Goal: Information Seeking & Learning: Learn about a topic

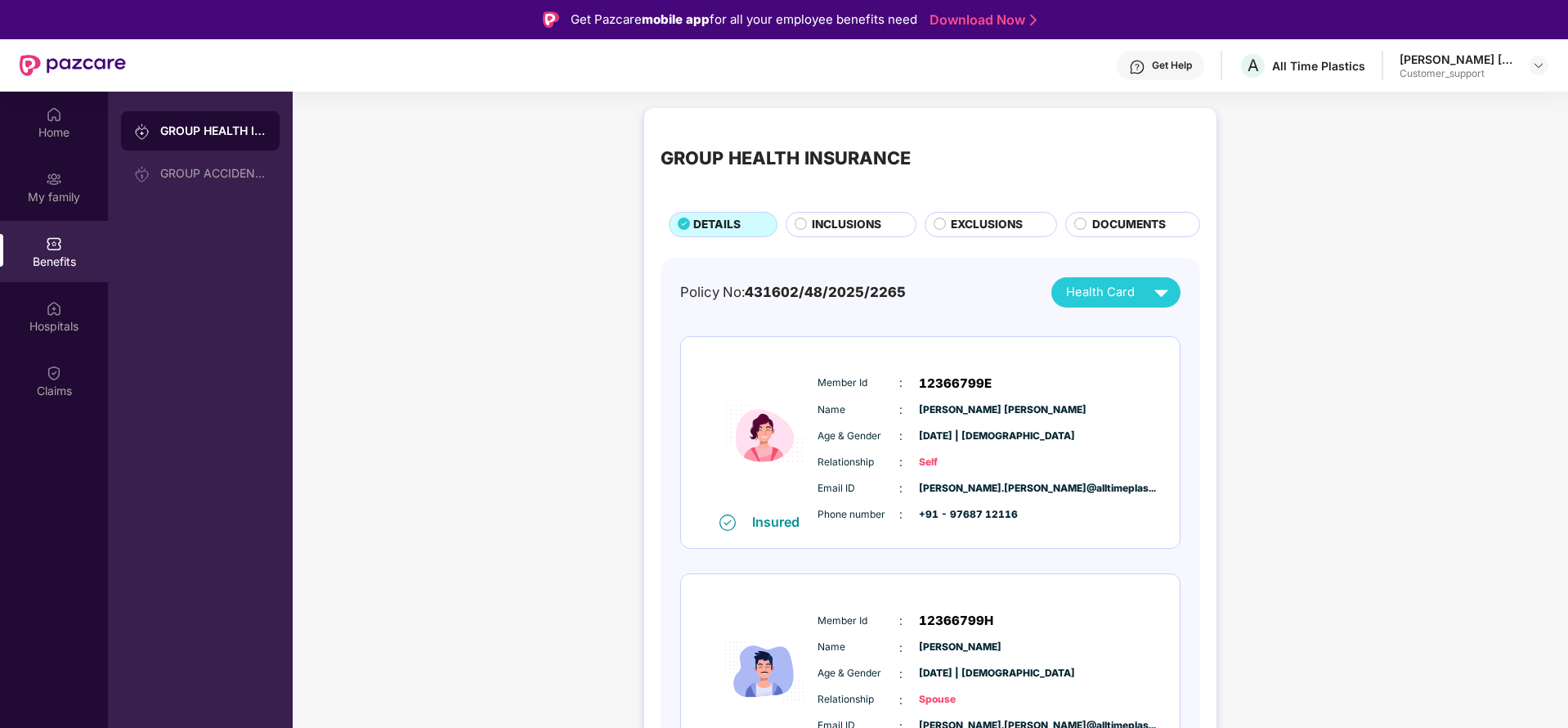
click at [833, 220] on span "INCLUSIONS" at bounding box center [846, 225] width 70 height 18
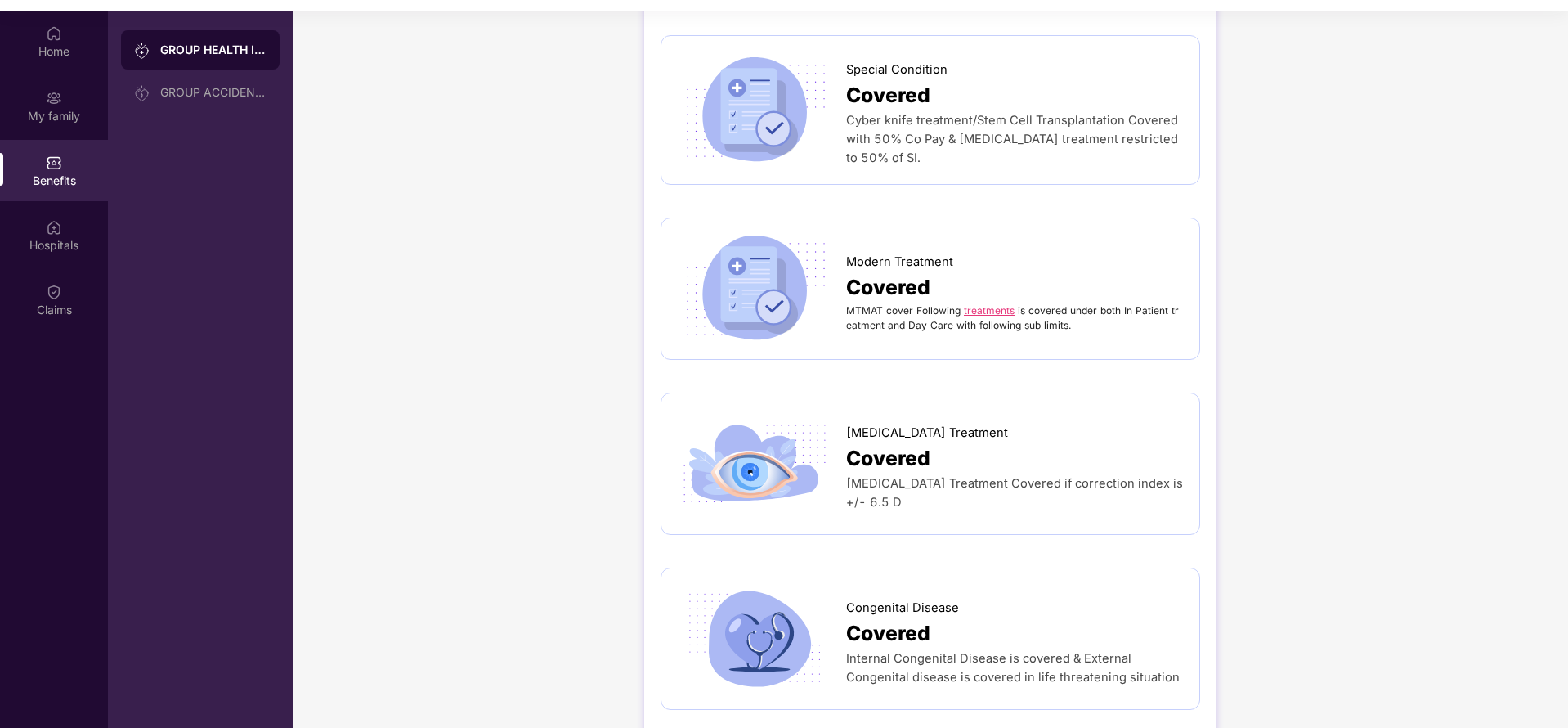
scroll to position [92, 0]
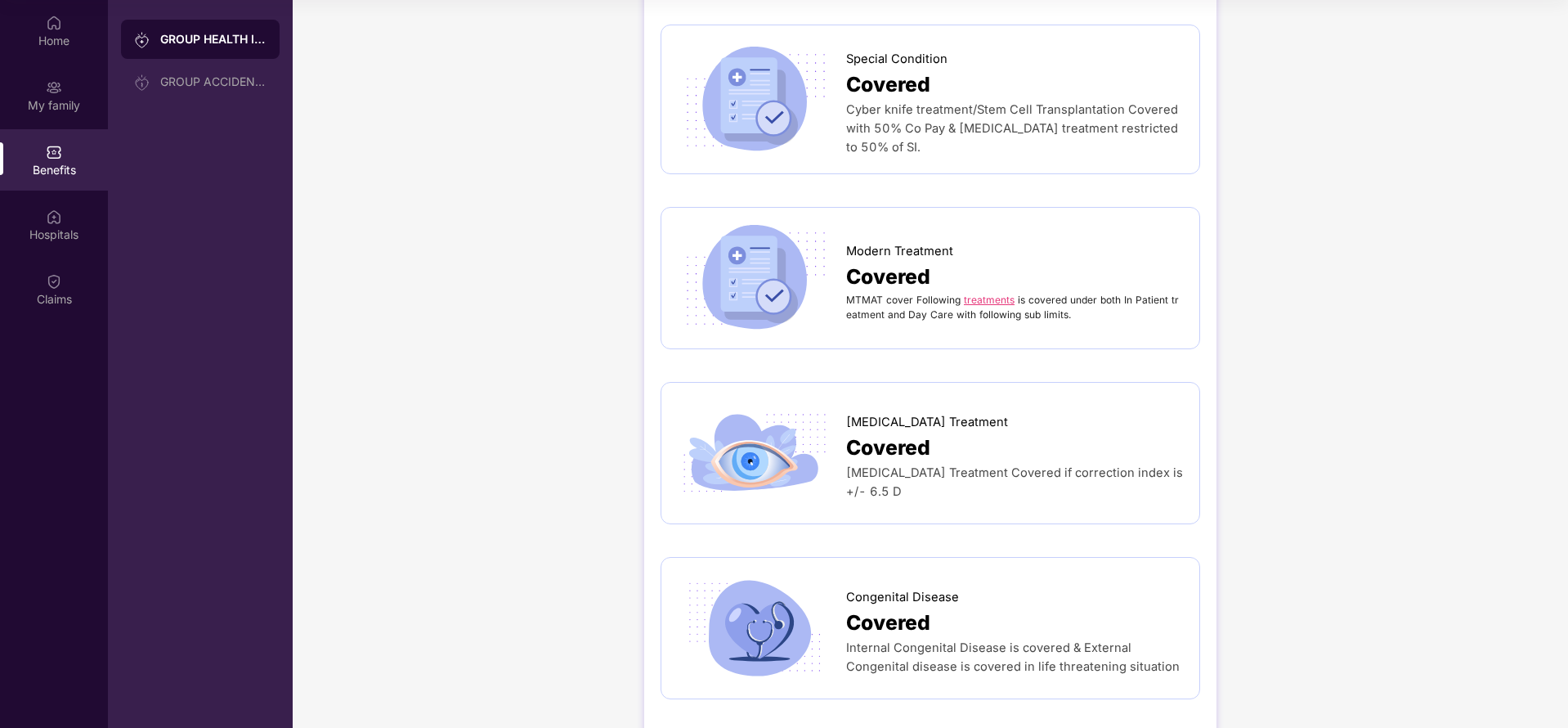
click at [968, 294] on link "treatments" at bounding box center [989, 300] width 51 height 12
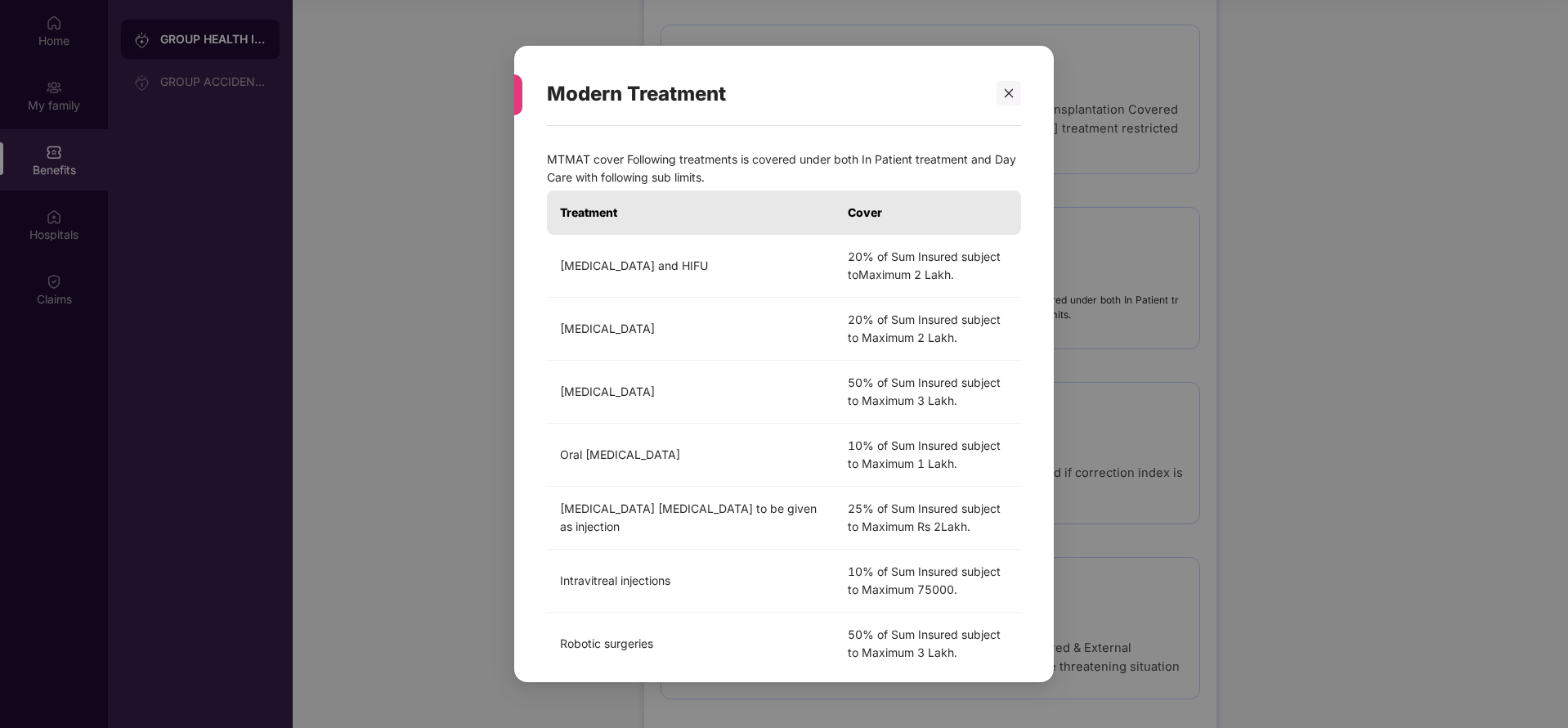
click at [1154, 372] on div "Modern Treatment MTMAT cover Following treatments is covered under both In Pati…" at bounding box center [784, 364] width 1568 height 728
click at [1009, 99] on div at bounding box center [1008, 93] width 25 height 25
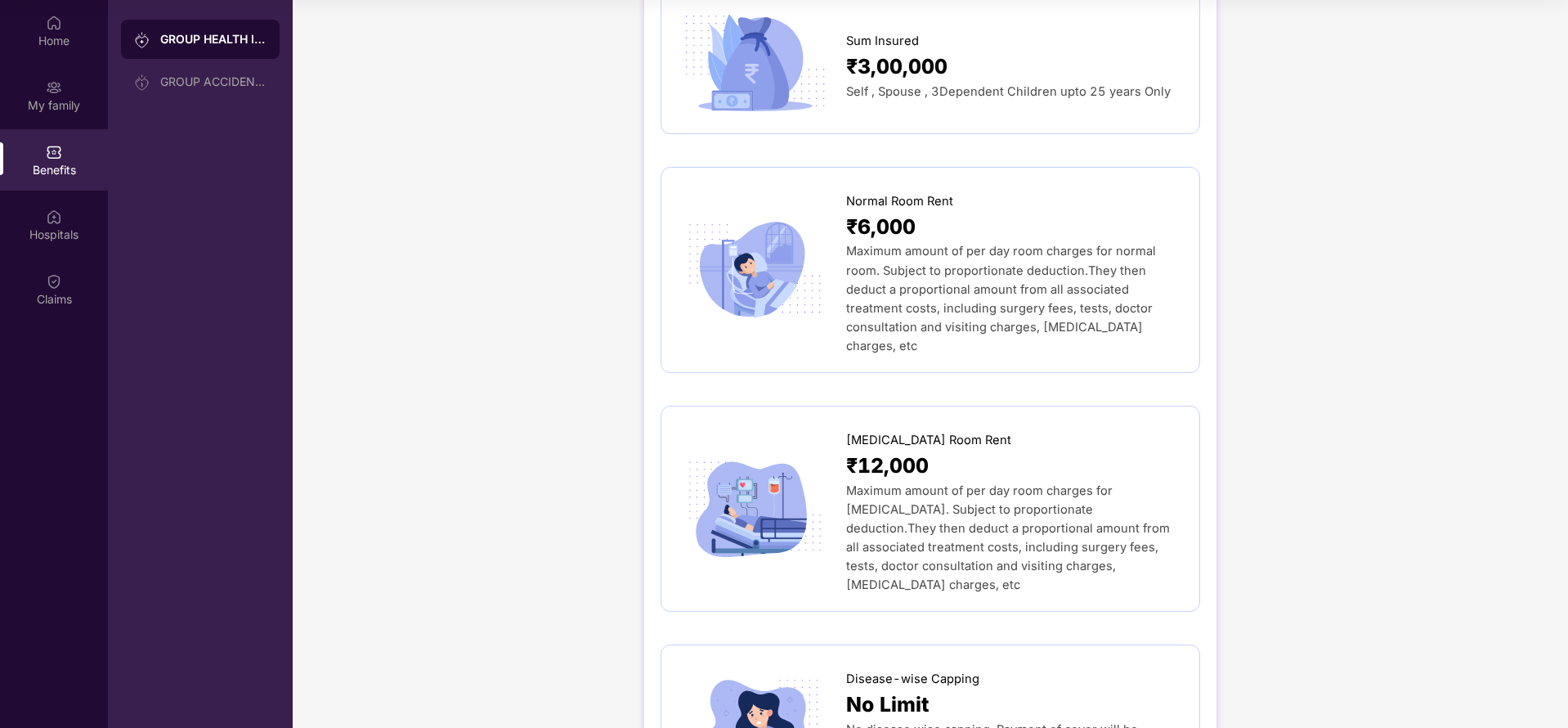
scroll to position [0, 0]
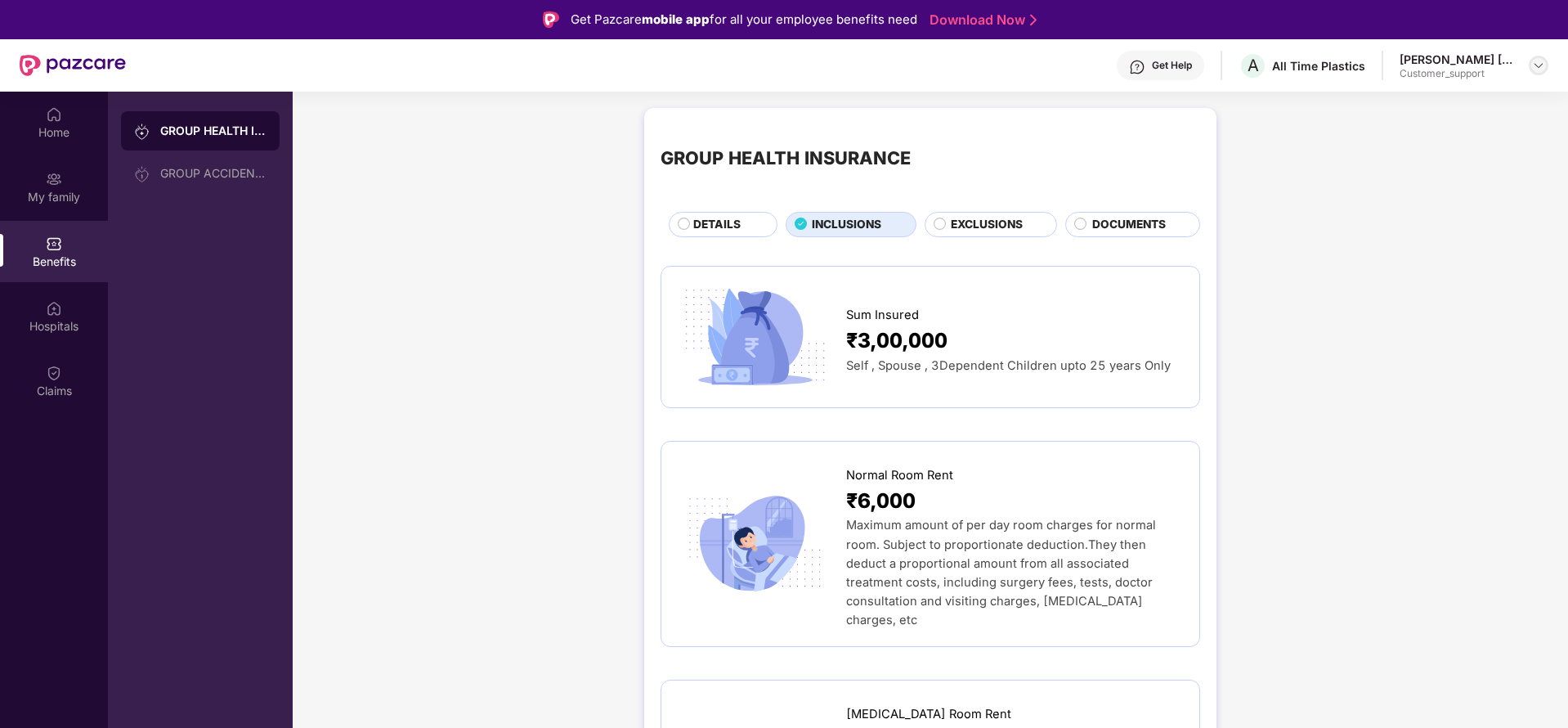
click at [1542, 56] on div at bounding box center [1539, 66] width 20 height 20
click at [1453, 108] on div "Switch to support view" at bounding box center [1462, 105] width 213 height 32
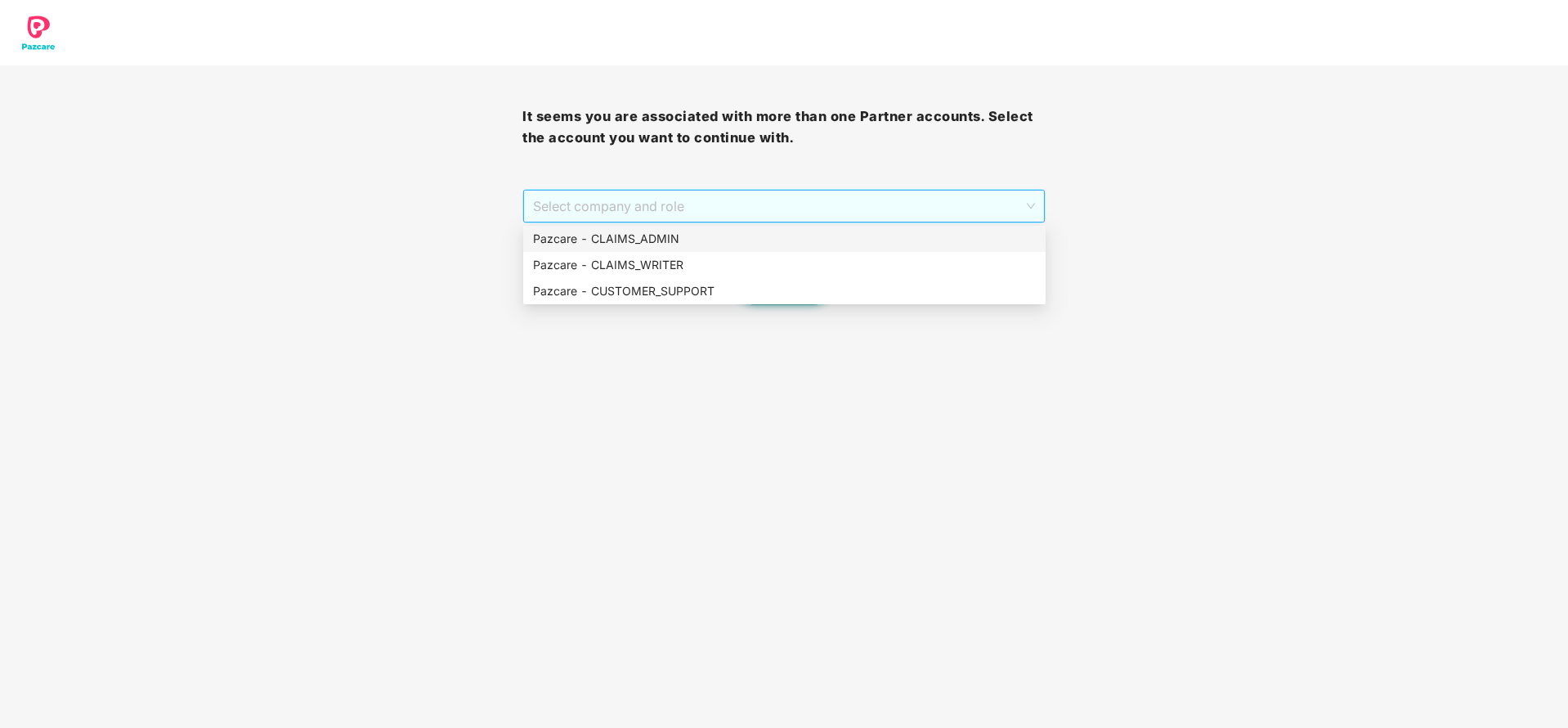
click at [654, 214] on span "Select company and role" at bounding box center [783, 205] width 501 height 31
click at [627, 287] on div "Pazcare - CUSTOMER_SUPPORT" at bounding box center [784, 291] width 503 height 18
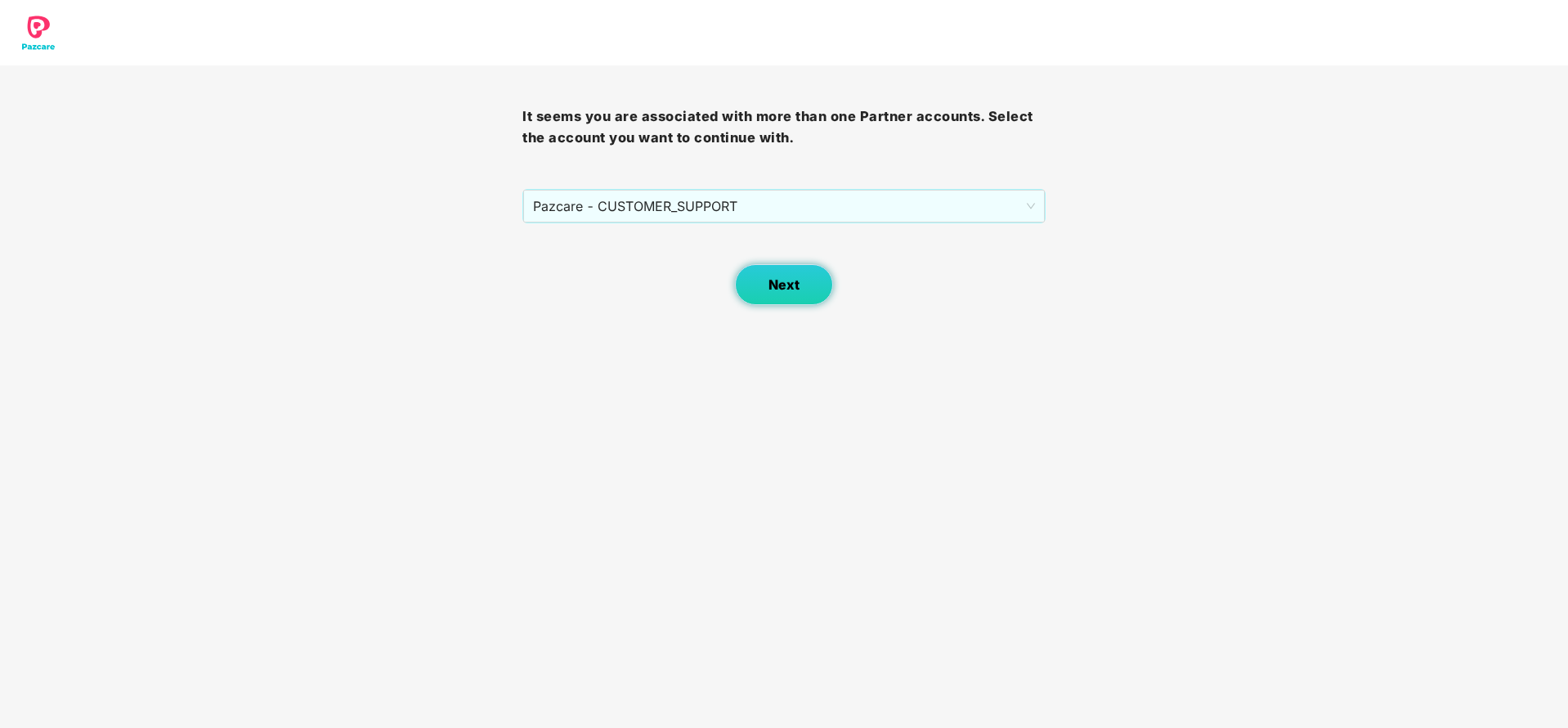
click at [775, 289] on span "Next" at bounding box center [784, 285] width 31 height 16
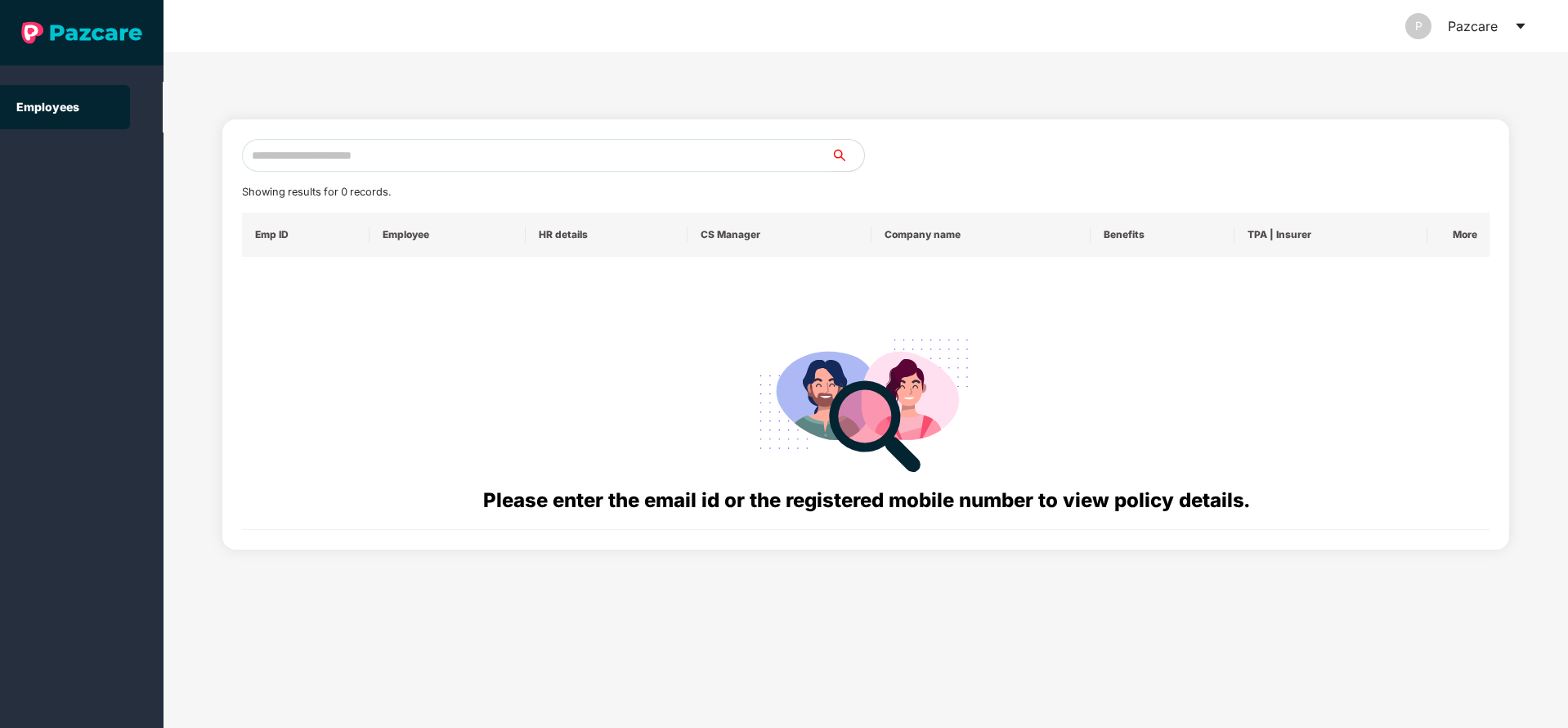
click at [560, 161] on input "text" at bounding box center [537, 155] width 589 height 33
paste input "**********"
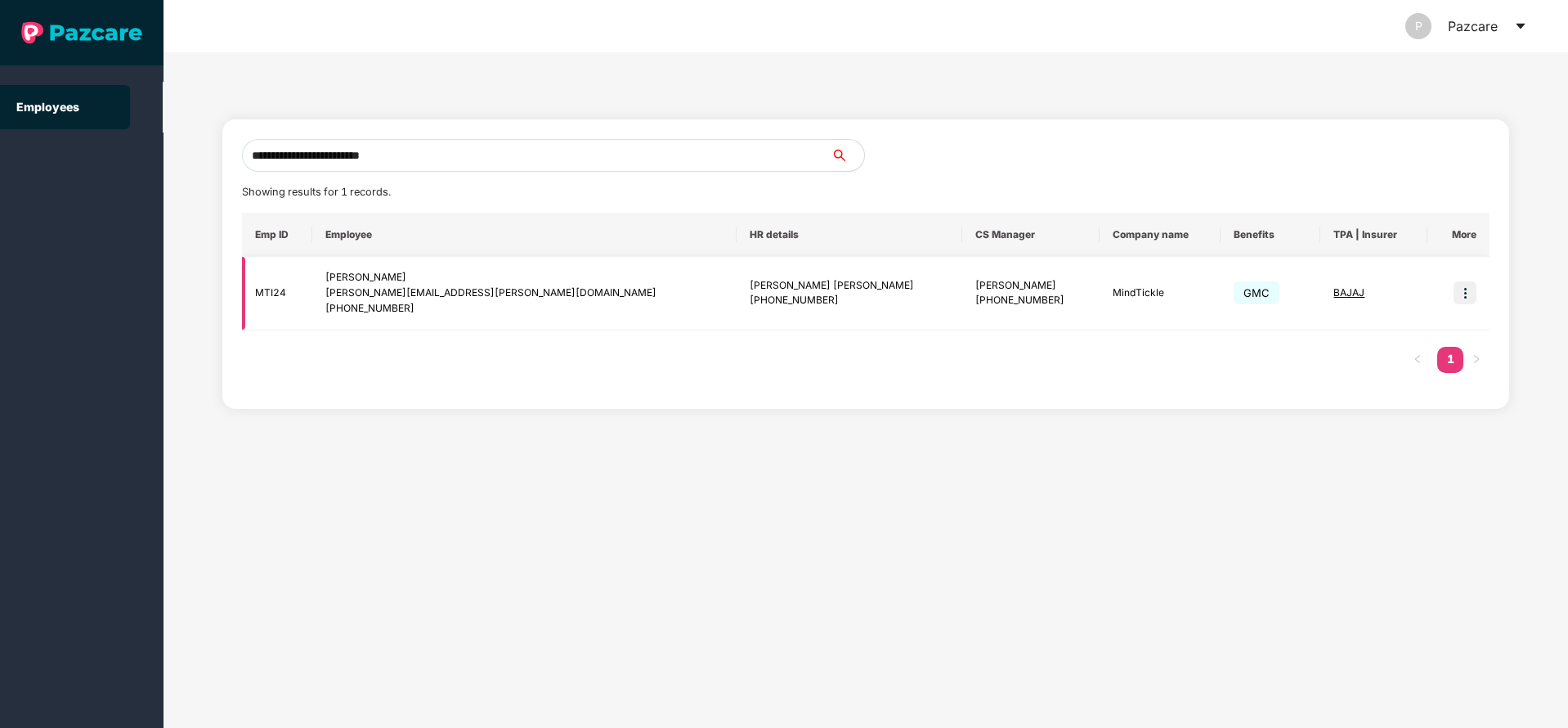
type input "**********"
click at [1459, 295] on img at bounding box center [1464, 292] width 23 height 23
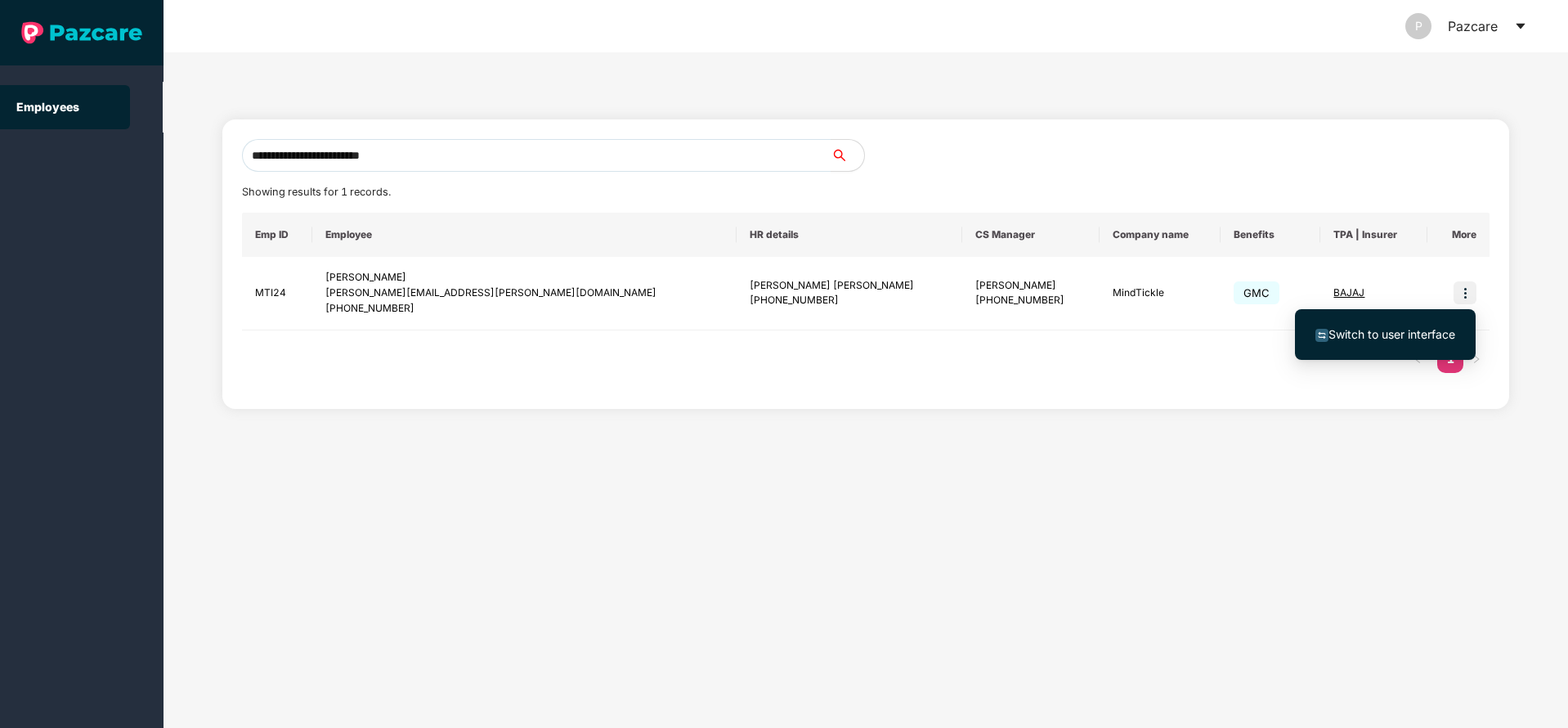
click at [1360, 344] on li "Switch to user interface" at bounding box center [1385, 335] width 180 height 34
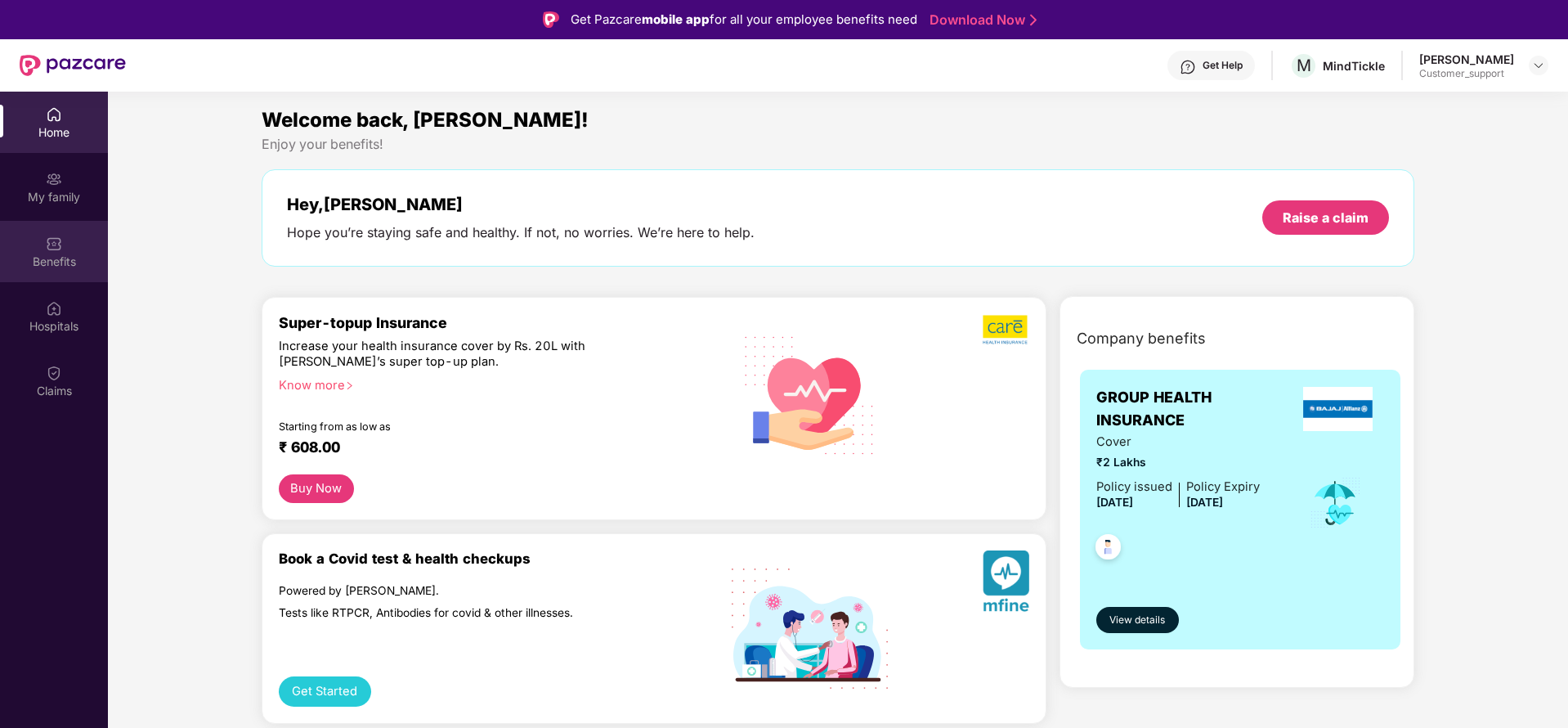
click at [69, 268] on div "Benefits" at bounding box center [54, 262] width 108 height 16
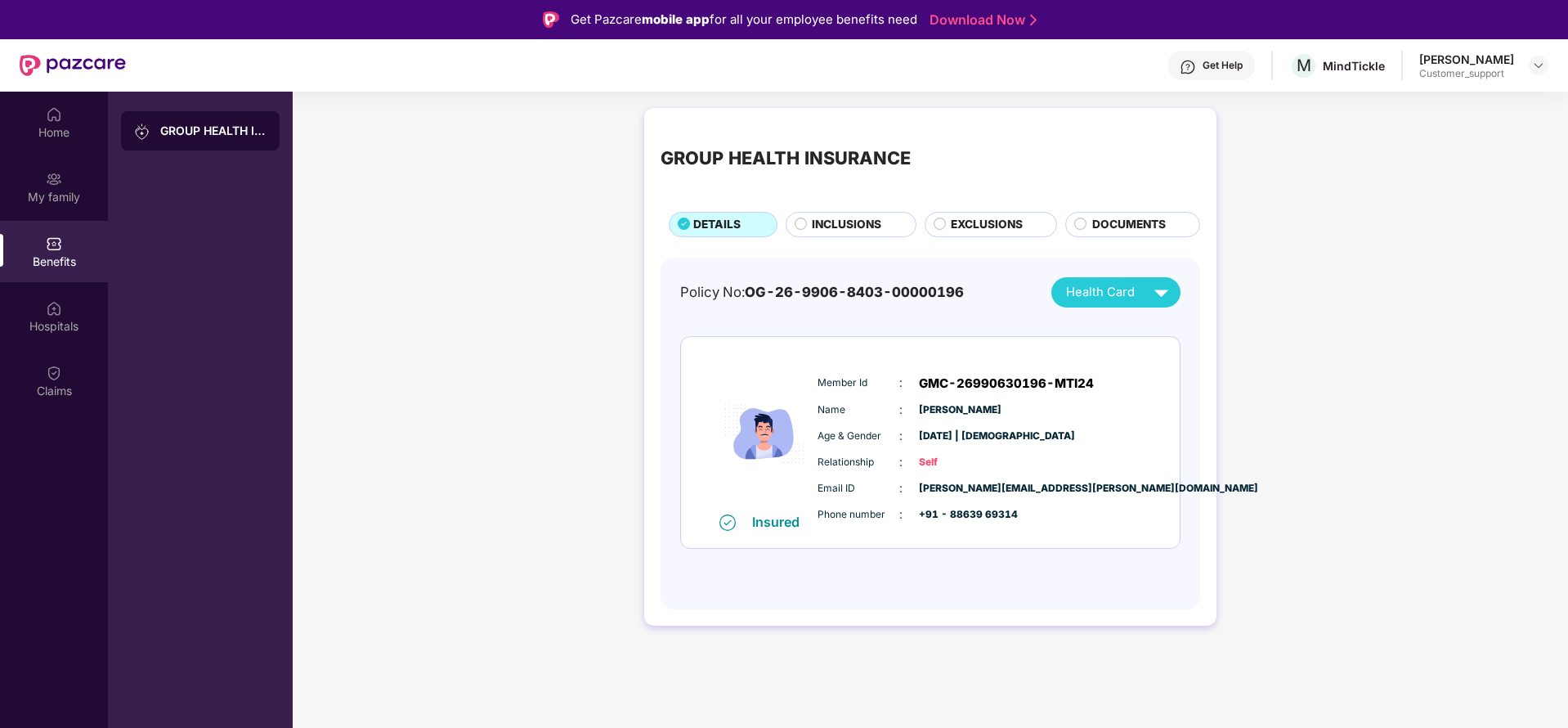
click at [848, 227] on span "INCLUSIONS" at bounding box center [846, 225] width 70 height 18
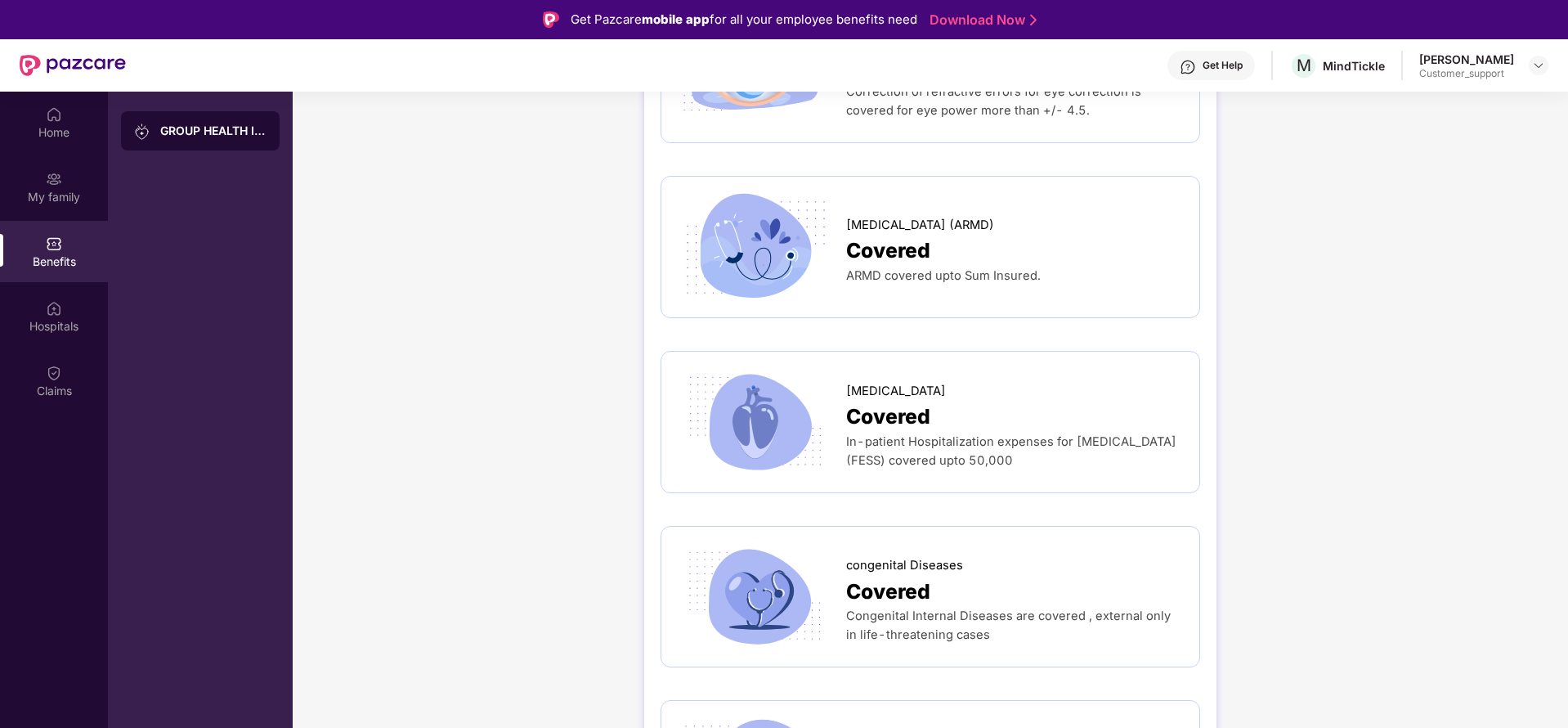
scroll to position [2551, 0]
drag, startPoint x: 847, startPoint y: 350, endPoint x: 1175, endPoint y: 448, distance: 342.3
click at [1175, 448] on div "[MEDICAL_DATA] Covered In-patient Hospitalization expenses for [MEDICAL_DATA] (…" at bounding box center [931, 418] width 540 height 142
copy div "[MEDICAL_DATA] Covered In-patient Hospitalization expenses for [MEDICAL_DATA] (…"
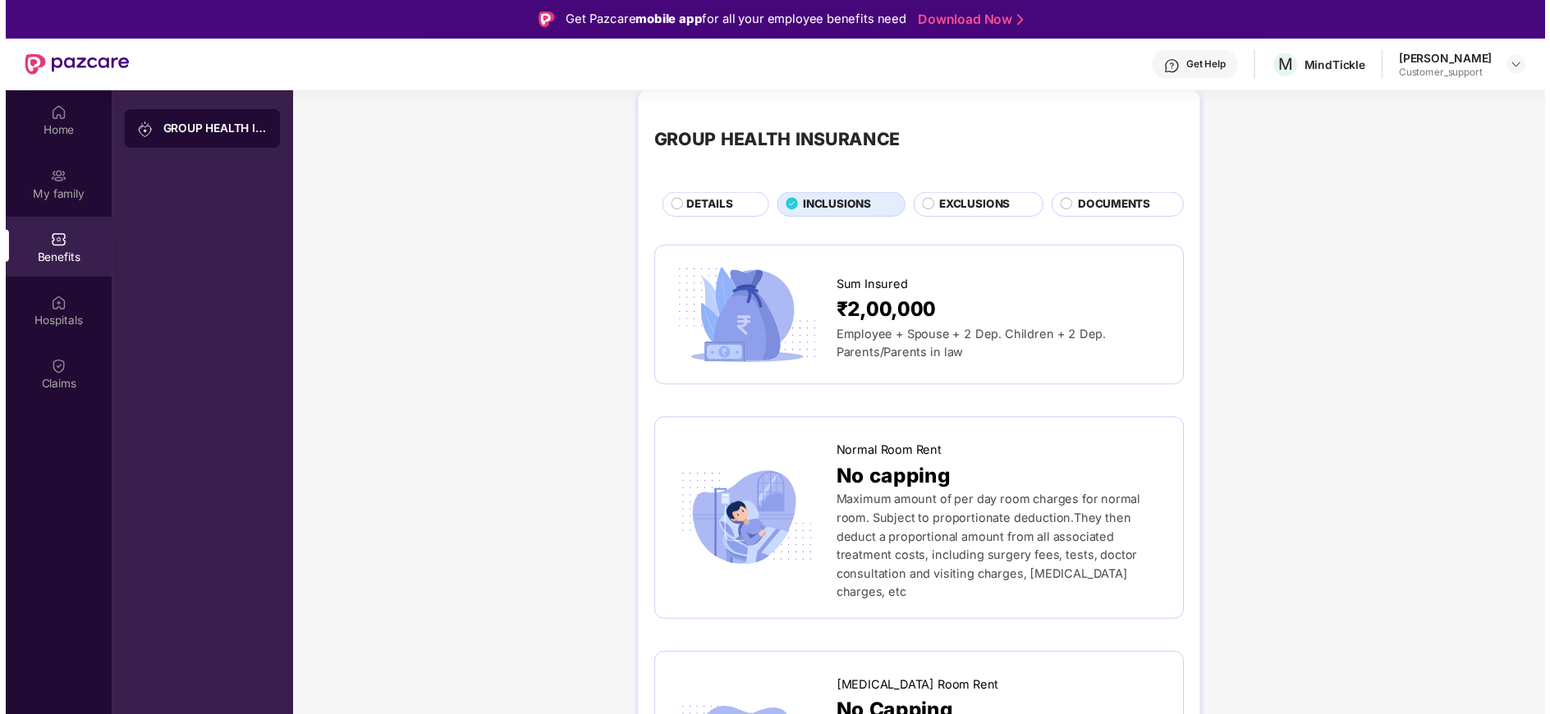
scroll to position [0, 0]
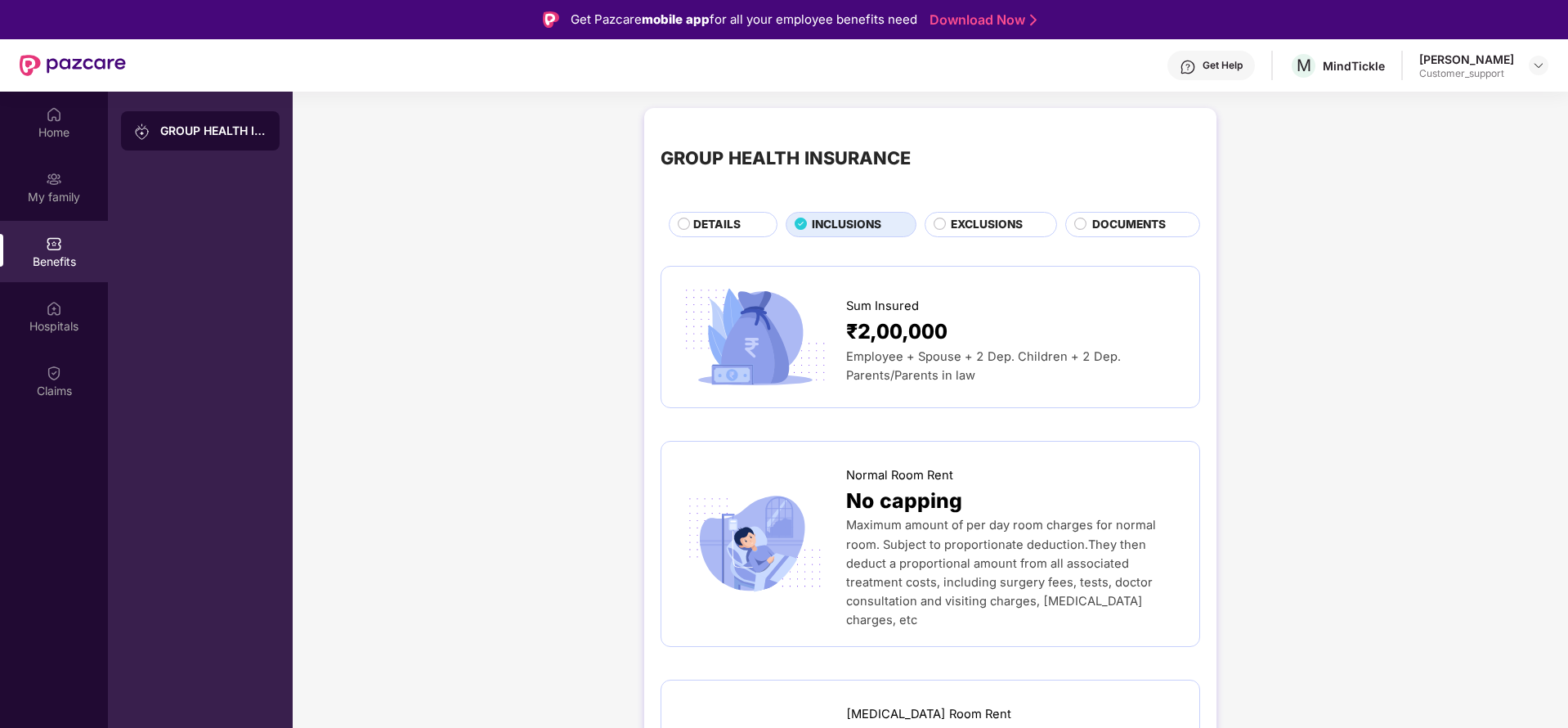
click at [734, 226] on span "DETAILS" at bounding box center [717, 225] width 48 height 18
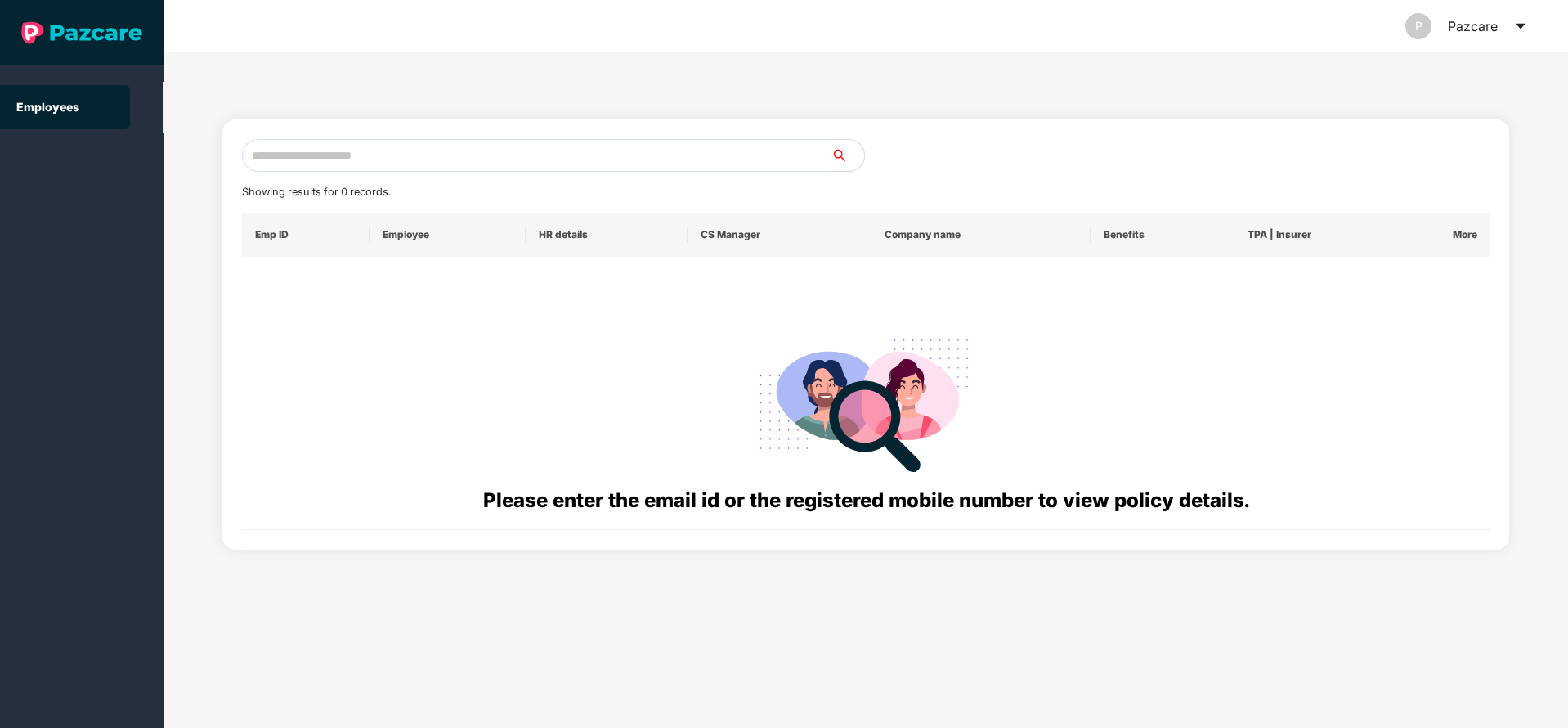
click at [511, 152] on input "text" at bounding box center [537, 155] width 589 height 33
paste input "**********"
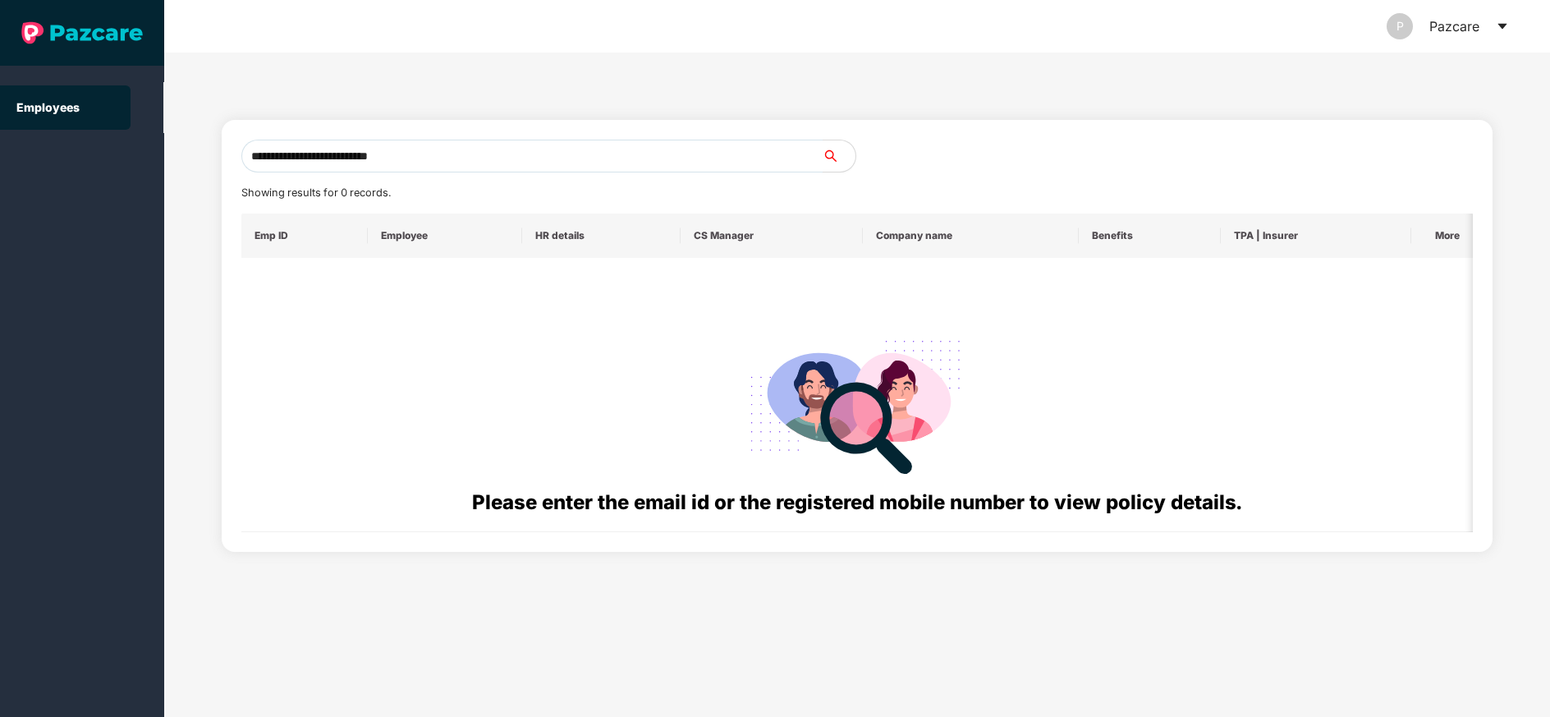
drag, startPoint x: 462, startPoint y: 163, endPoint x: 250, endPoint y: 158, distance: 211.9
click at [250, 158] on input "**********" at bounding box center [531, 156] width 581 height 33
paste input "text"
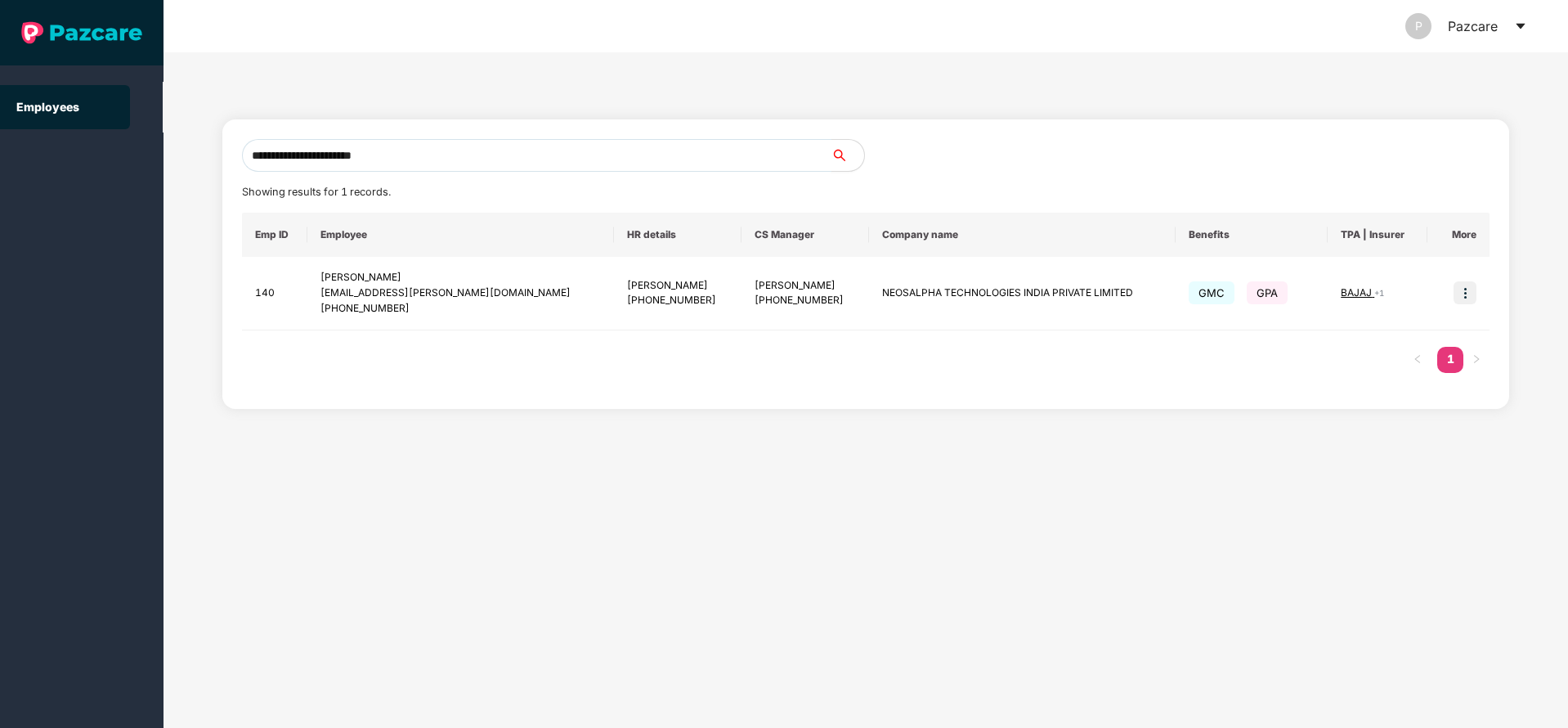
type input "**********"
